Goal: Find contact information: Find contact information

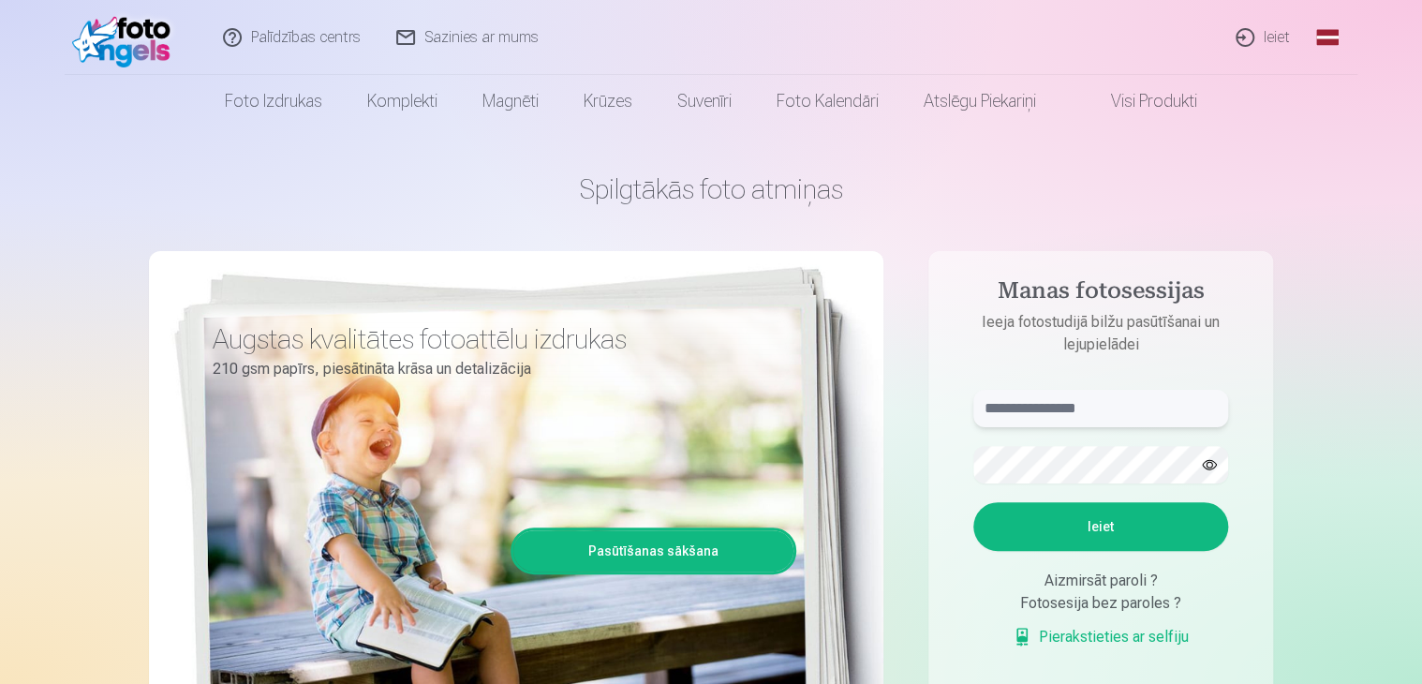
type input "**********"
click at [520, 38] on link "Sazinies ar mums" at bounding box center [468, 37] width 178 height 75
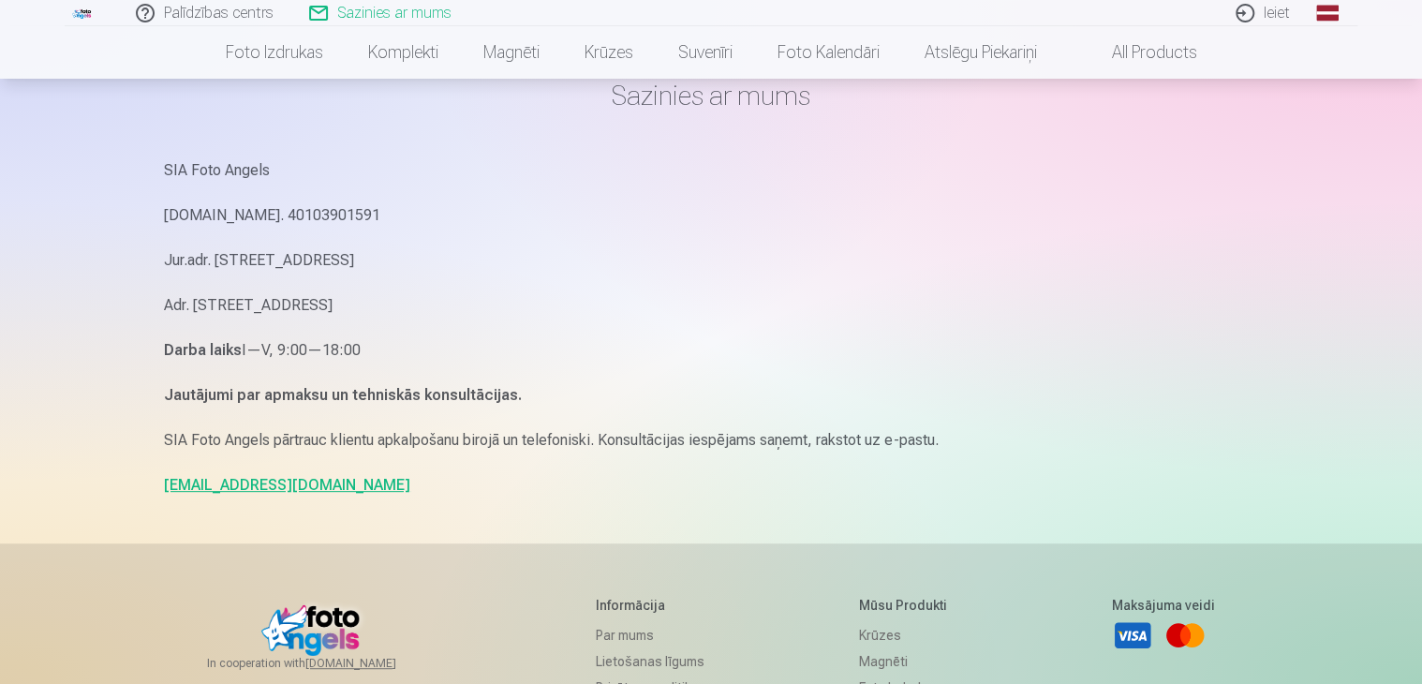
scroll to position [187, 0]
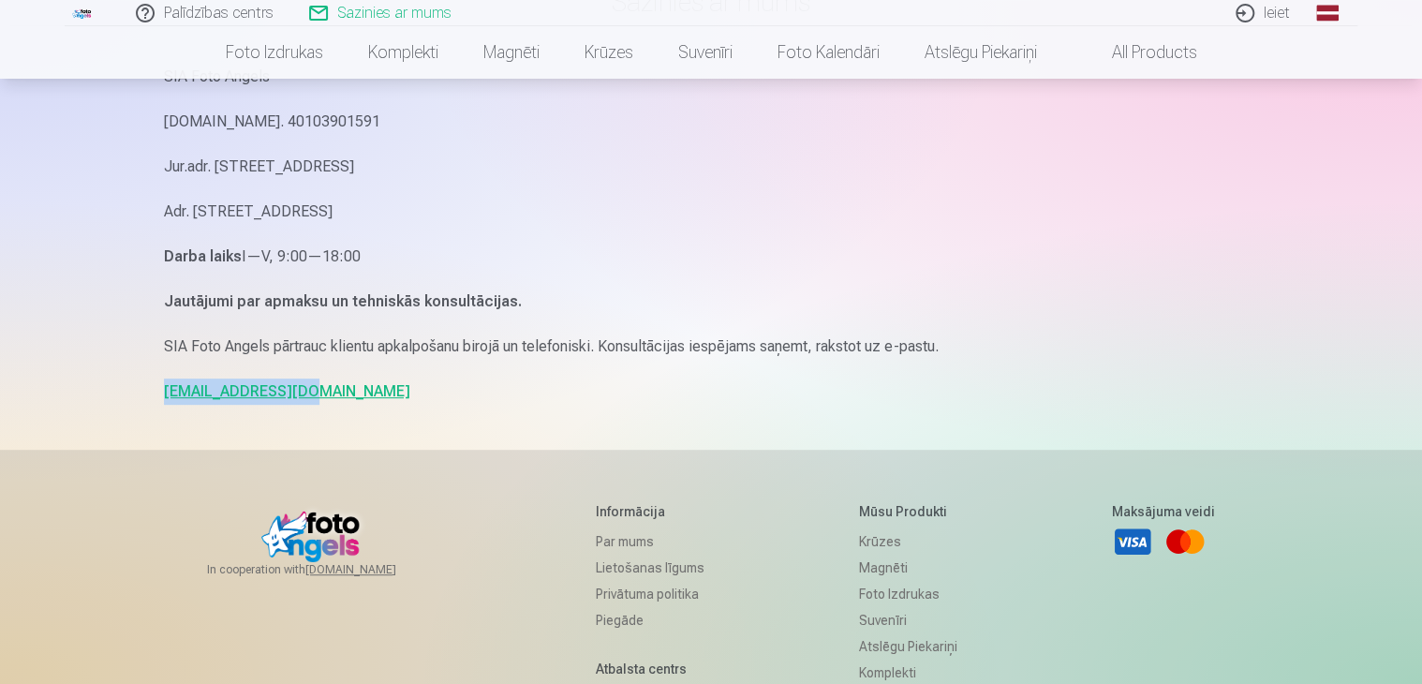
drag, startPoint x: 161, startPoint y: 391, endPoint x: 305, endPoint y: 392, distance: 144.2
click at [305, 392] on div "Sazinies ar mums SIA Foto Angels [DOMAIN_NAME]. 40103901591 Jur.adr. [STREET_AD…" at bounding box center [711, 389] width 1124 height 1152
copy link "[EMAIL_ADDRESS][DOMAIN_NAME]"
